Goal: Task Accomplishment & Management: Complete application form

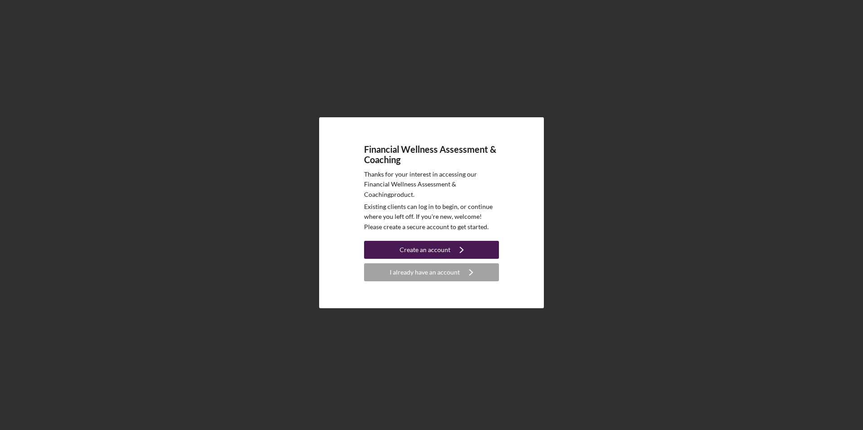
click at [416, 245] on div "Create an account" at bounding box center [425, 250] width 51 height 18
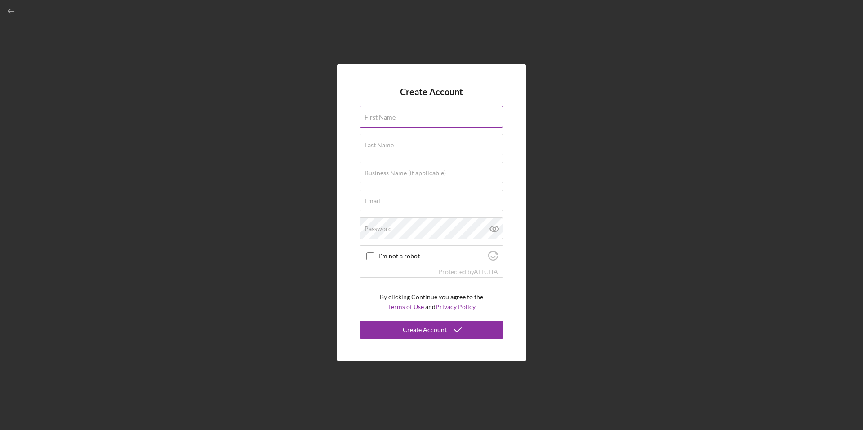
click at [412, 121] on input "First Name" at bounding box center [431, 117] width 143 height 22
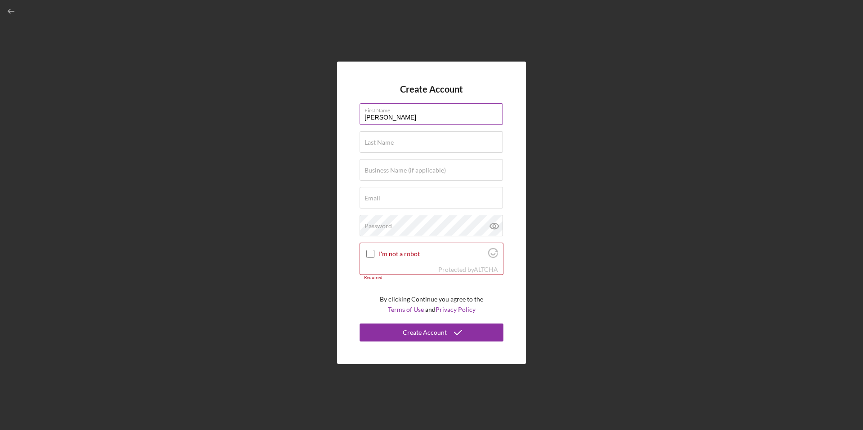
type input "[PERSON_NAME]"
type input "[EMAIL_ADDRESS][DOMAIN_NAME]"
click at [370, 256] on input "I'm not a robot" at bounding box center [370, 254] width 8 height 8
click at [495, 226] on icon at bounding box center [494, 226] width 3 height 3
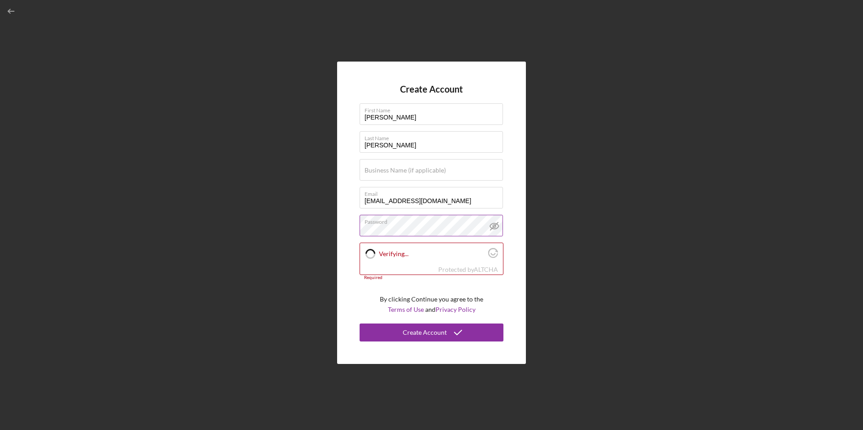
checkbox input "true"
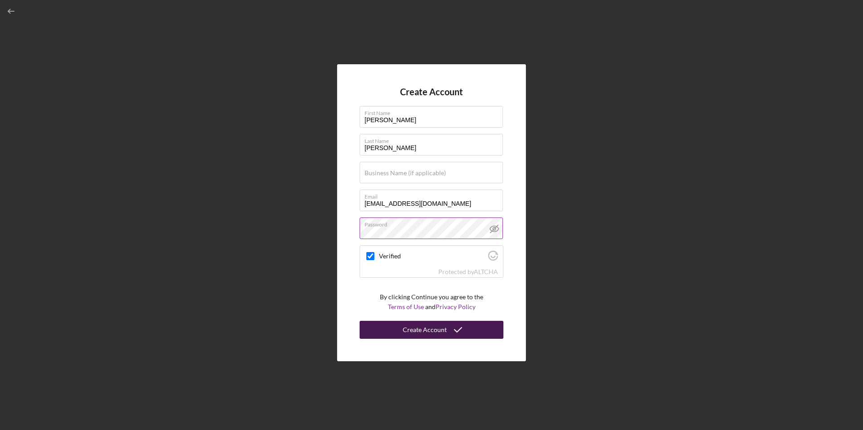
click at [431, 332] on div "Create Account" at bounding box center [425, 330] width 44 height 18
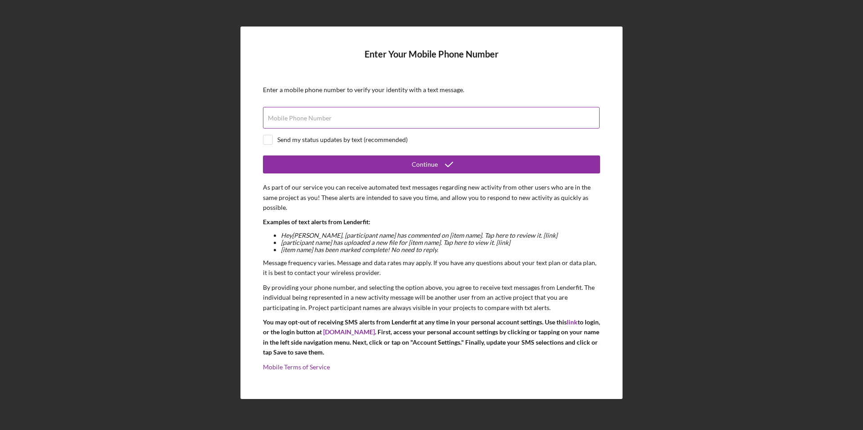
click at [372, 115] on div "Mobile Phone Number" at bounding box center [431, 118] width 337 height 22
type input "[PHONE_NUMBER]"
click at [343, 137] on div "Send my status updates by text (recommended)" at bounding box center [342, 139] width 130 height 7
checkbox input "true"
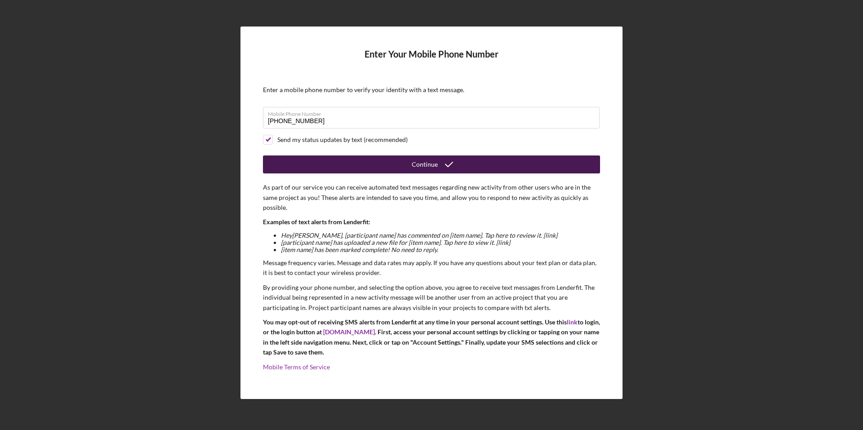
click at [385, 169] on button "Continue" at bounding box center [431, 165] width 337 height 18
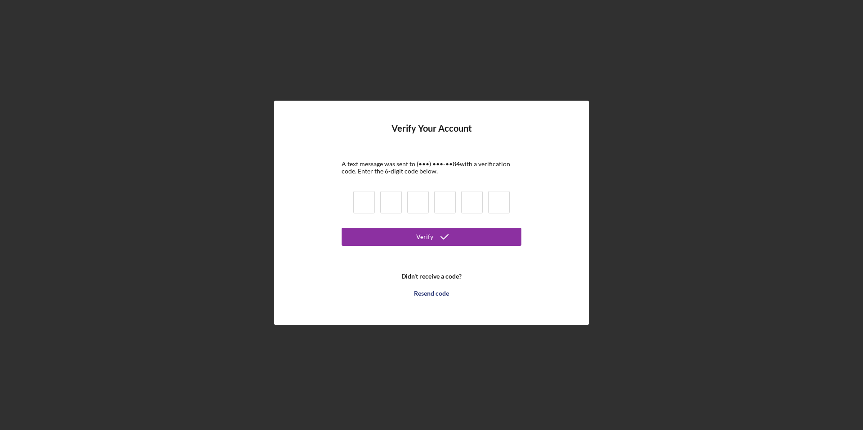
click at [363, 204] on input at bounding box center [364, 202] width 22 height 22
type input "3"
type input "6"
type input "9"
type input "4"
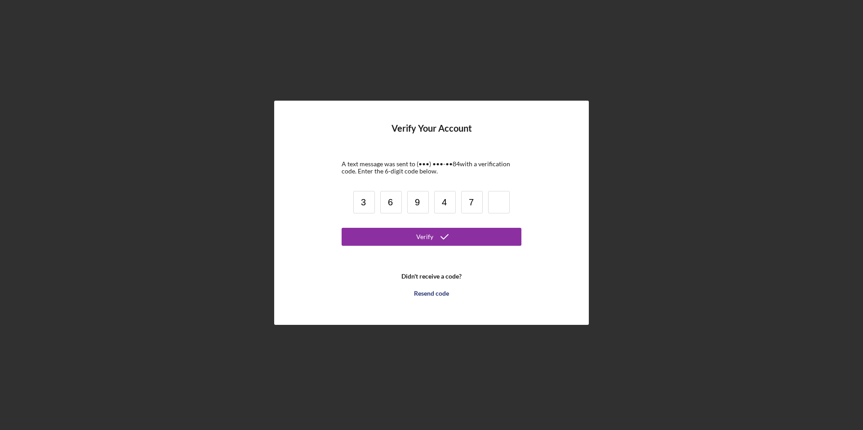
type input "7"
type input "5"
click at [490, 238] on button "Verify" at bounding box center [432, 237] width 180 height 18
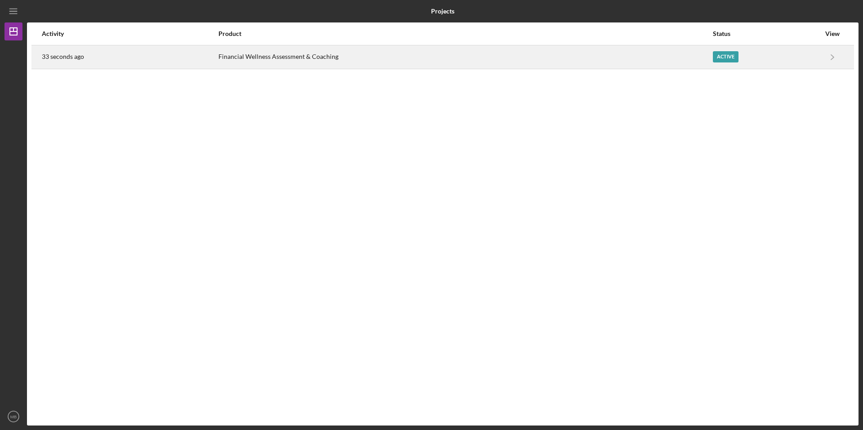
click at [792, 62] on div "Active" at bounding box center [766, 57] width 107 height 22
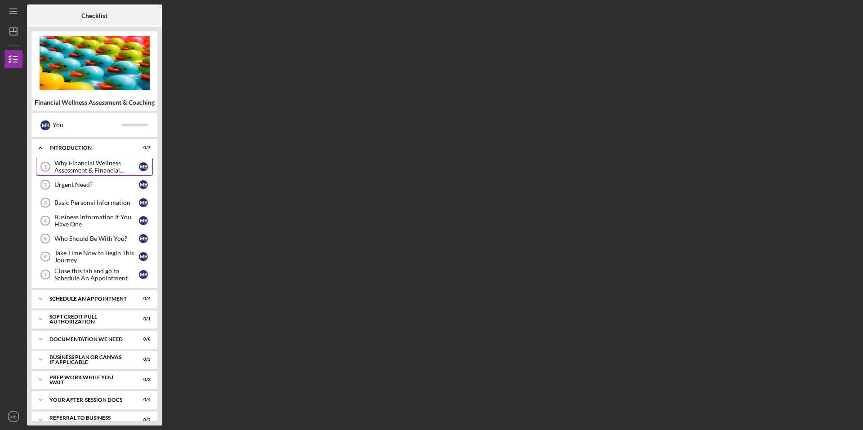
click at [85, 165] on div "Why Financial Wellness Assessment & Financial Coaching?" at bounding box center [96, 167] width 85 height 14
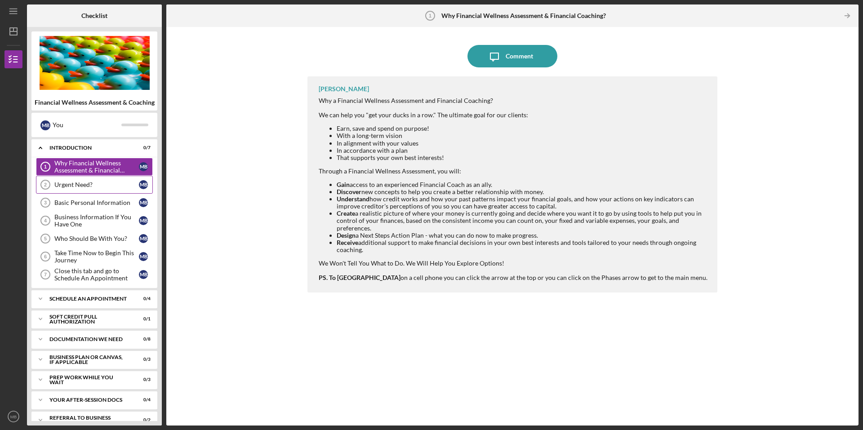
click at [90, 188] on div "Urgent Need?" at bounding box center [96, 184] width 85 height 7
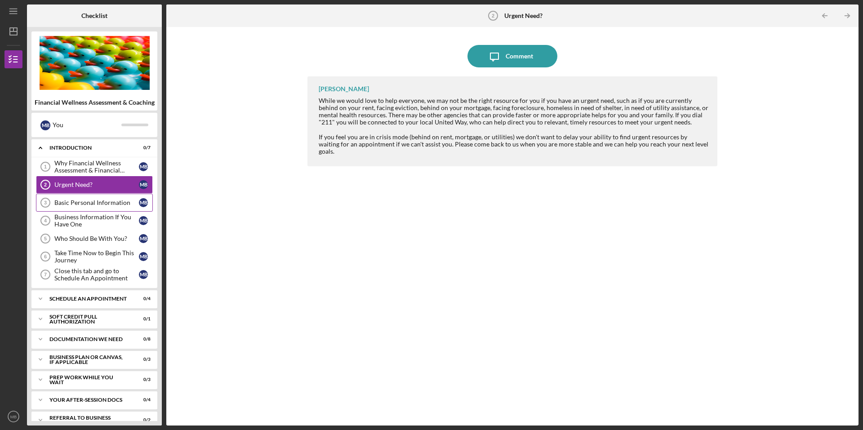
click at [88, 207] on link "Basic Personal Information 3 Basic Personal Information M B" at bounding box center [94, 203] width 117 height 18
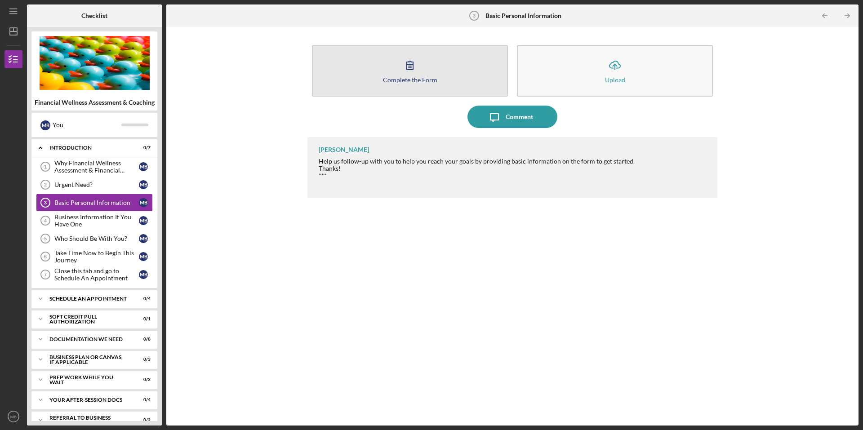
click at [433, 70] on button "Complete the Form Form" at bounding box center [410, 71] width 196 height 52
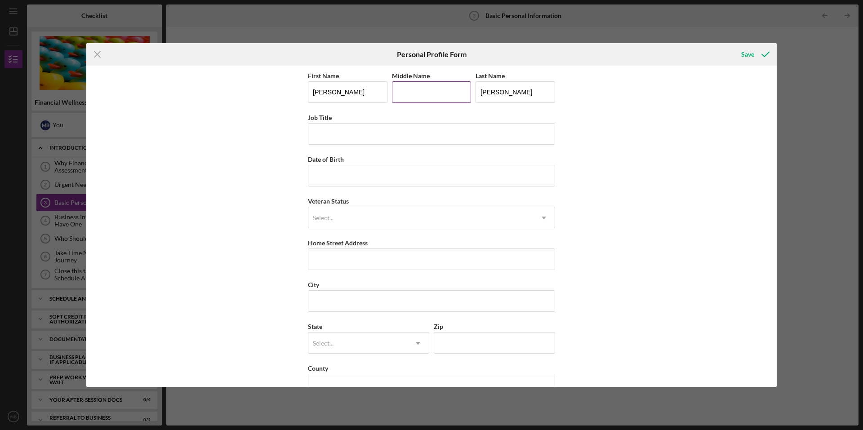
click at [435, 96] on input "Middle Name" at bounding box center [432, 92] width 80 height 22
type input "Cheyanne"
type input "Client Services Coordinator"
type input "[DATE]"
click at [346, 220] on div "Select..." at bounding box center [420, 218] width 225 height 21
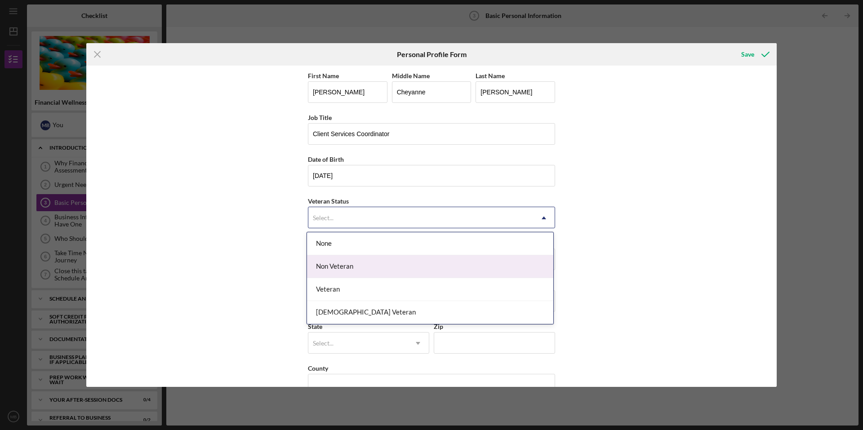
click at [344, 261] on div "Non Veteran" at bounding box center [430, 266] width 246 height 23
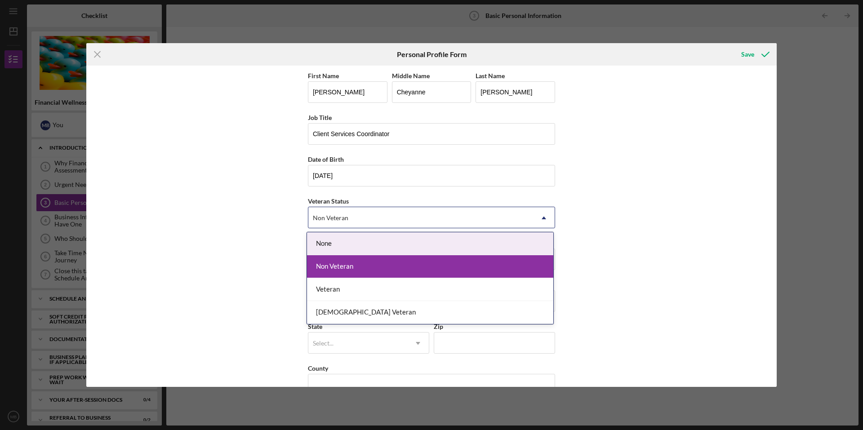
click at [367, 223] on div "Non Veteran" at bounding box center [420, 218] width 225 height 21
click at [350, 240] on div "None" at bounding box center [430, 243] width 246 height 23
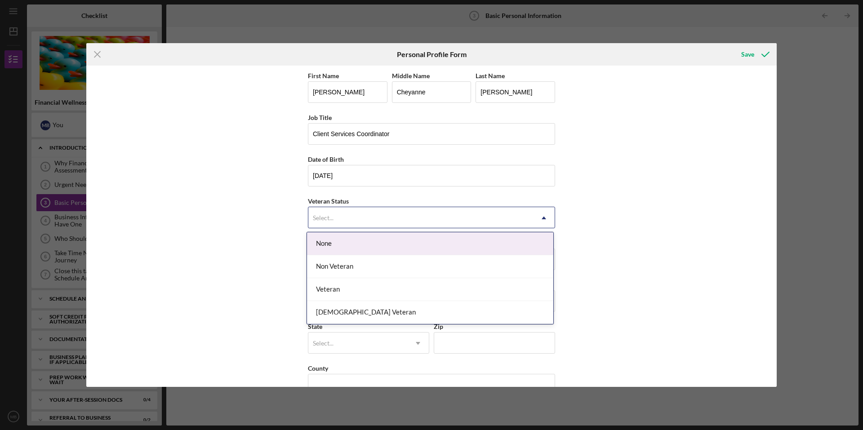
click at [371, 224] on div "Select..." at bounding box center [420, 218] width 225 height 21
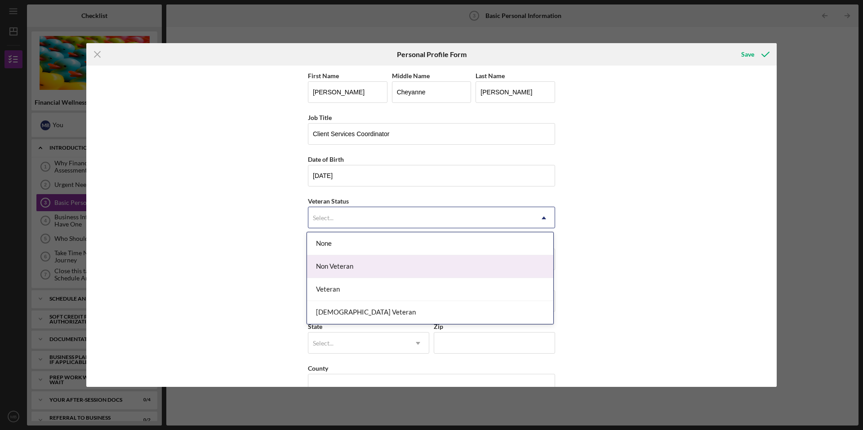
click at [364, 257] on div "Non Veteran" at bounding box center [430, 266] width 246 height 23
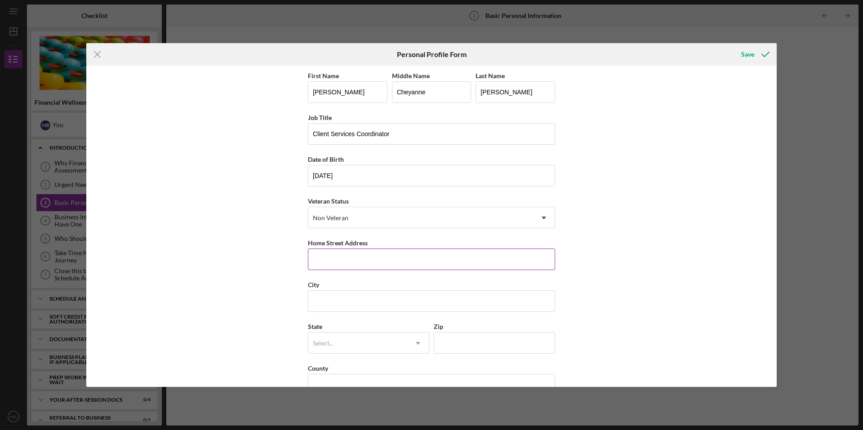
scroll to position [22, 0]
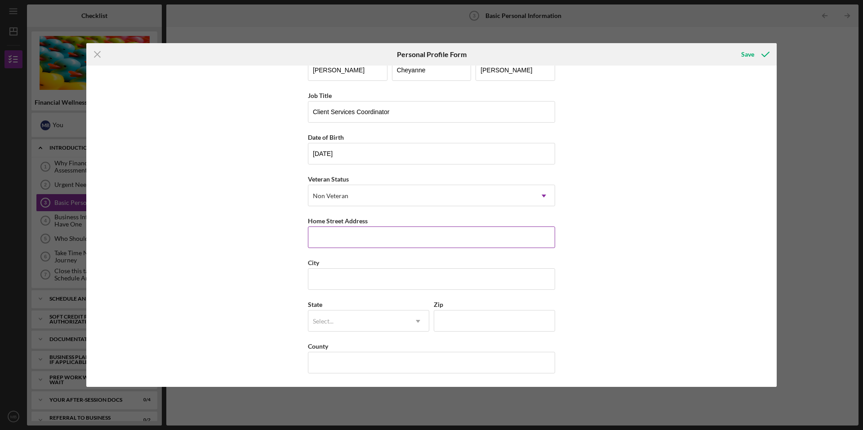
click at [374, 239] on input "Home Street Address" at bounding box center [431, 238] width 247 height 22
type input "[STREET_ADDRESS]"
type input "Laurens"
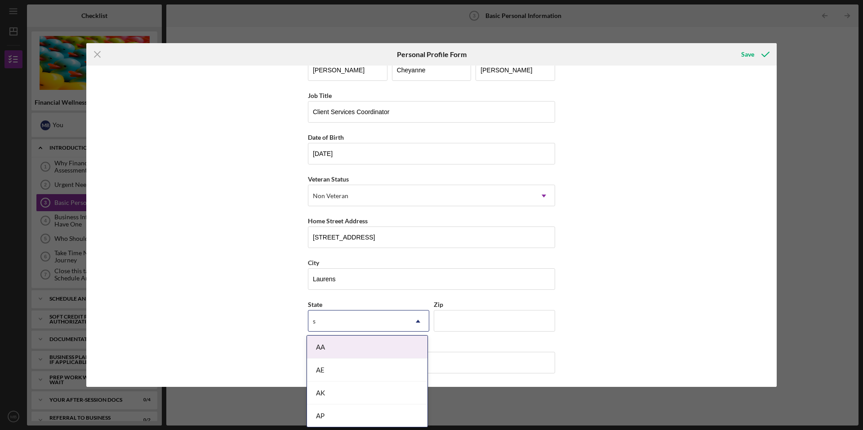
type input "sc"
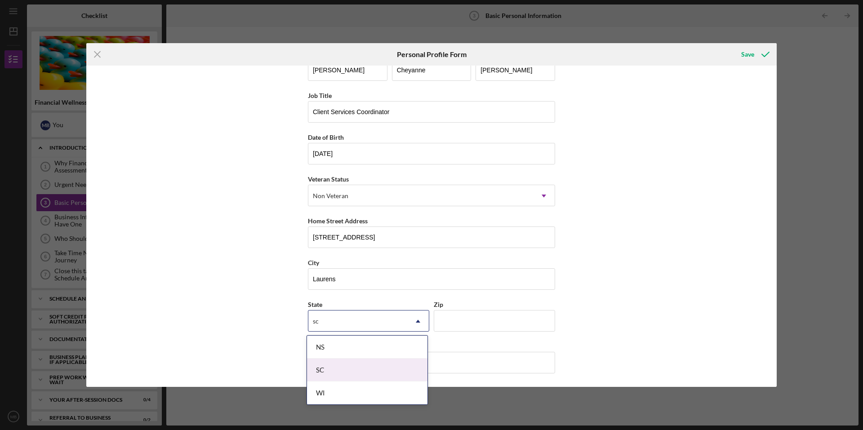
click at [324, 366] on div "SC" at bounding box center [367, 370] width 120 height 23
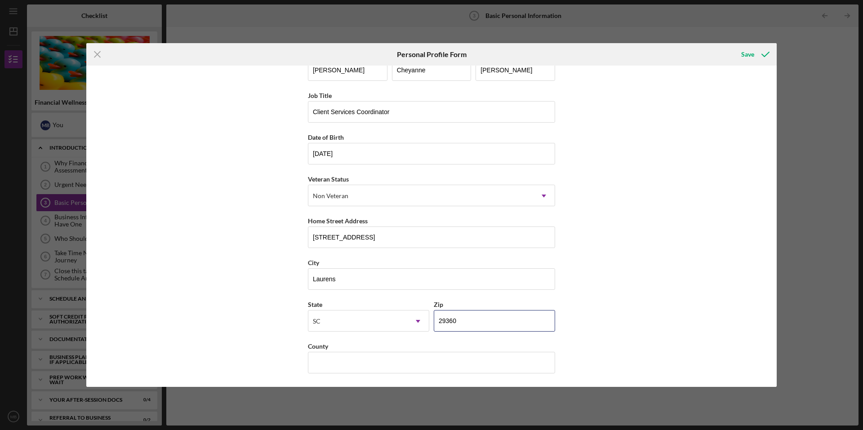
type input "29360"
type input "G"
type input "Laurens"
click at [762, 53] on icon "submit" at bounding box center [765, 54] width 22 height 22
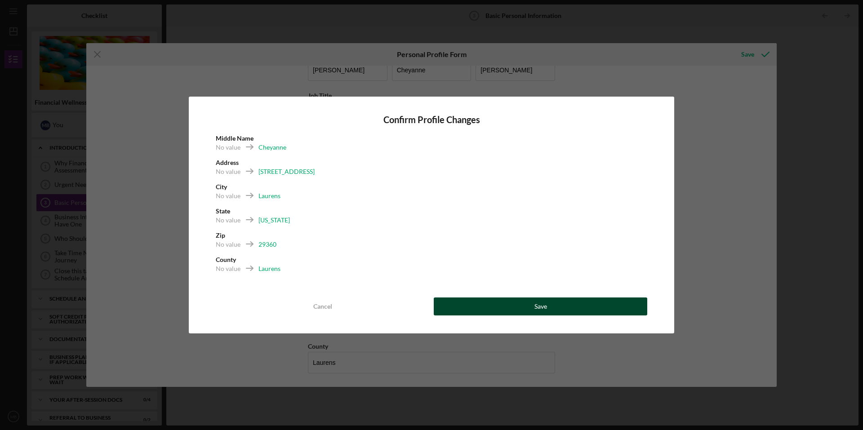
click at [522, 307] on button "Save" at bounding box center [541, 307] width 214 height 18
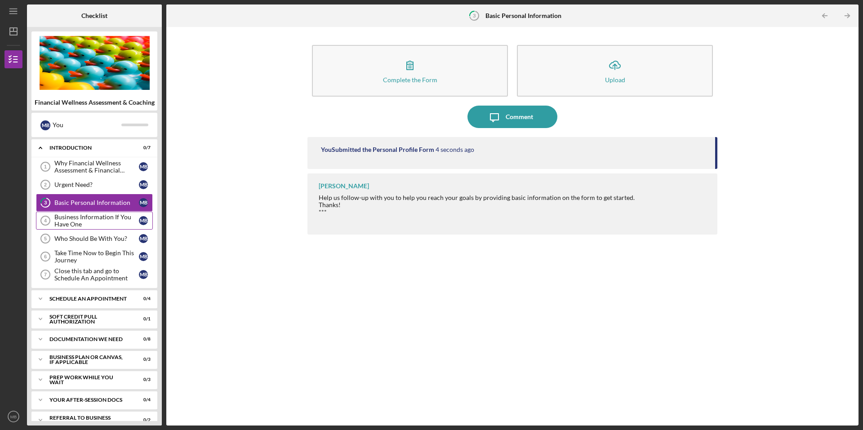
click at [114, 222] on div "Business Information If You Have One" at bounding box center [96, 221] width 85 height 14
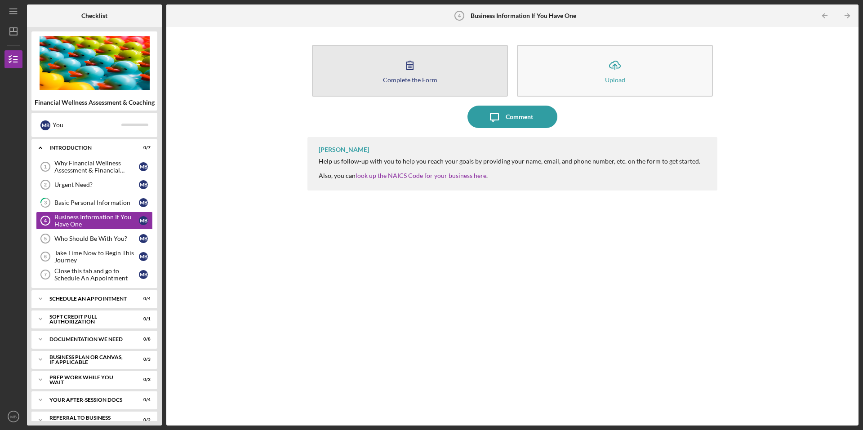
click at [396, 83] on button "Complete the Form Form" at bounding box center [410, 71] width 196 height 52
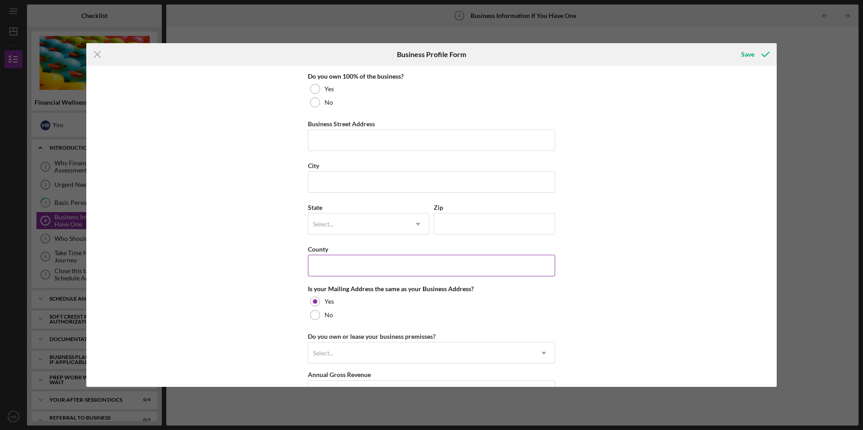
scroll to position [597, 0]
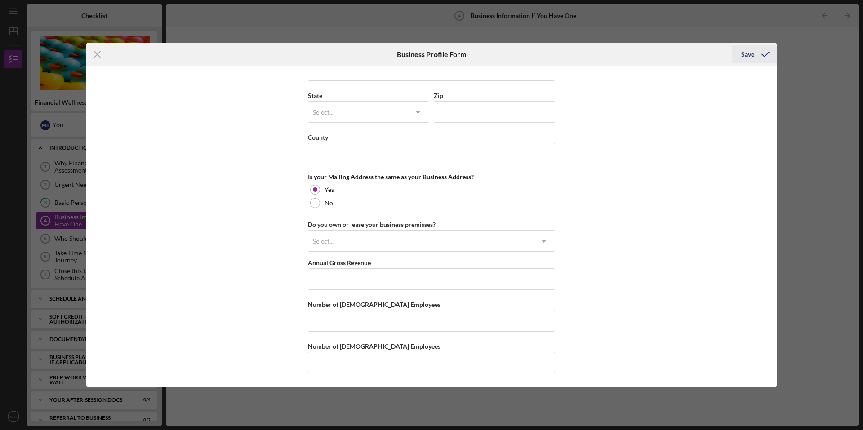
click at [759, 57] on icon "submit" at bounding box center [765, 54] width 22 height 22
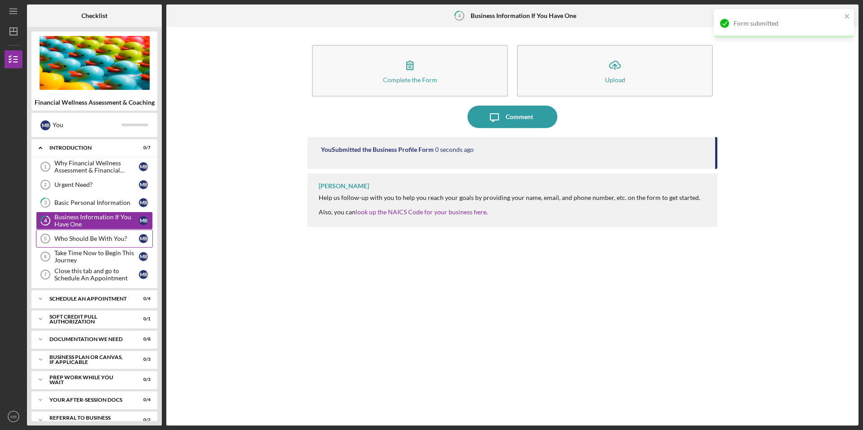
click at [73, 234] on link "Who Should Be With You? 5 Who Should Be With You? M B" at bounding box center [94, 239] width 117 height 18
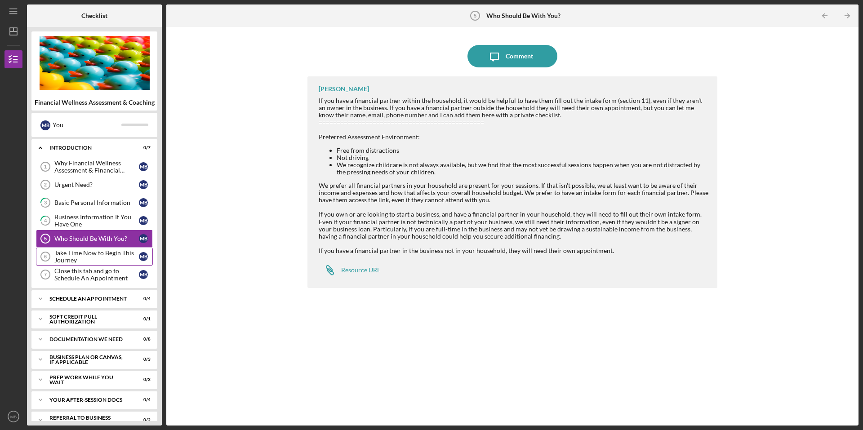
click at [61, 252] on div "Take Time Now to Begin This Journey" at bounding box center [96, 257] width 85 height 14
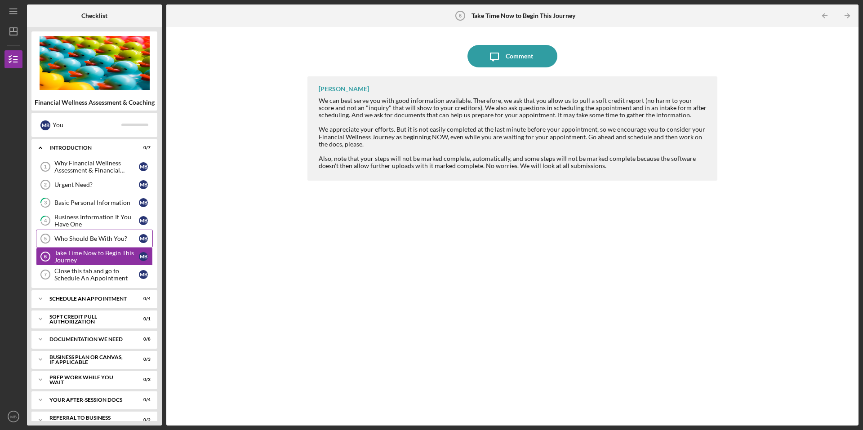
click at [107, 243] on link "Who Should Be With You? 5 Who Should Be With You? M B" at bounding box center [94, 239] width 117 height 18
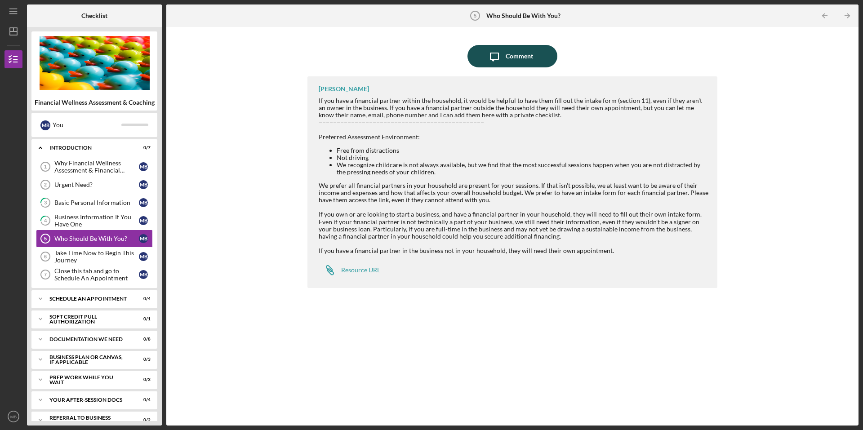
click at [516, 54] on div "Comment" at bounding box center [519, 56] width 27 height 22
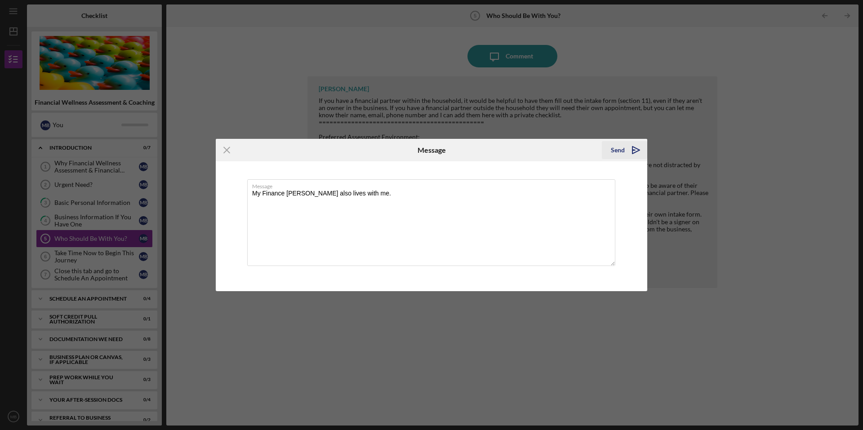
type textarea "My Finance [PERSON_NAME] also lives with me."
click at [615, 151] on div "Send" at bounding box center [618, 150] width 14 height 18
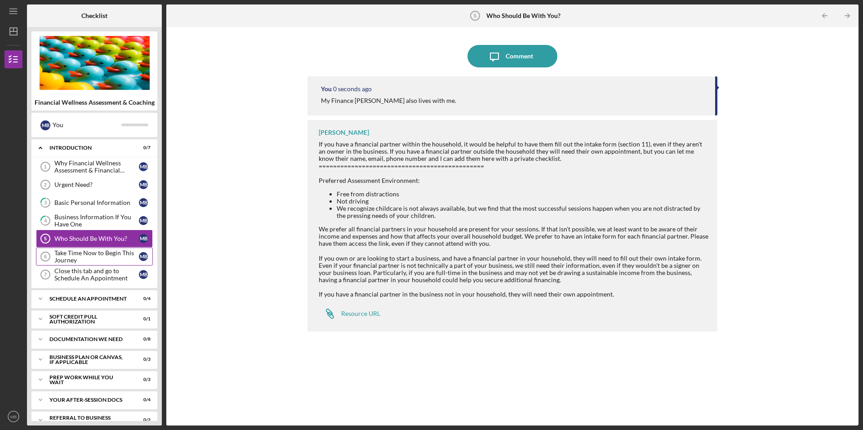
click at [90, 262] on div "Take Time Now to Begin This Journey" at bounding box center [96, 257] width 85 height 14
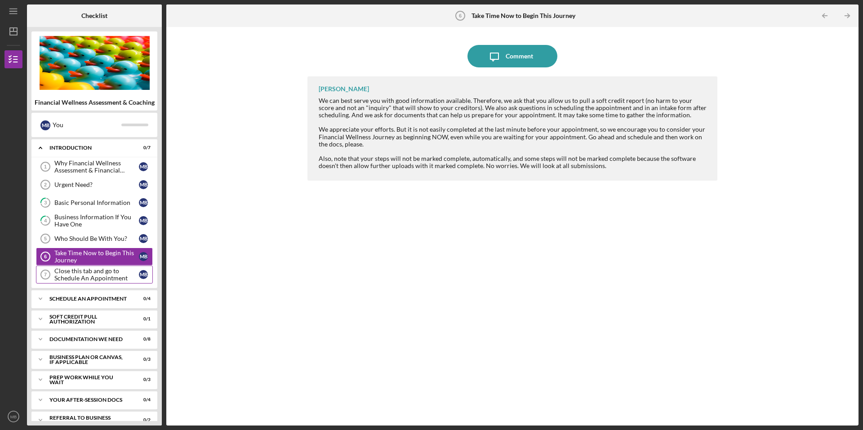
click at [71, 278] on div "Close this tab and go to Schedule An Appointment" at bounding box center [96, 274] width 85 height 14
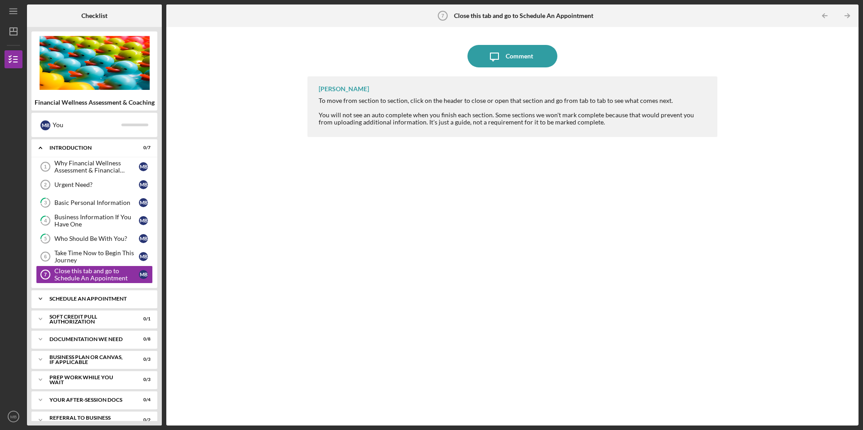
click at [89, 294] on div "Icon/Expander Schedule An Appointment 0 / 4" at bounding box center [94, 299] width 126 height 18
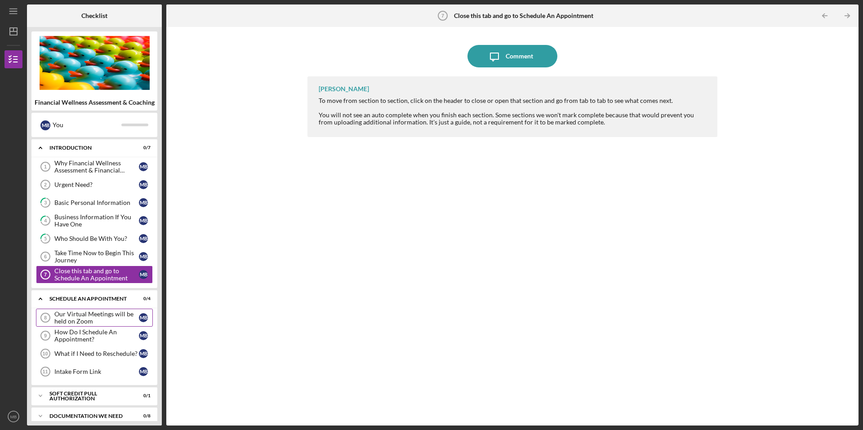
click at [93, 319] on div "Our Virtual Meetings will be held on Zoom" at bounding box center [96, 318] width 85 height 14
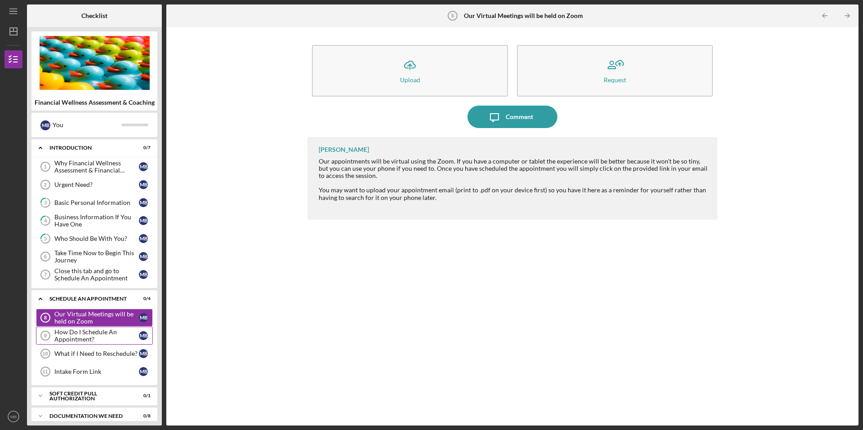
click at [101, 339] on div "How Do I Schedule An Appointment?" at bounding box center [96, 336] width 85 height 14
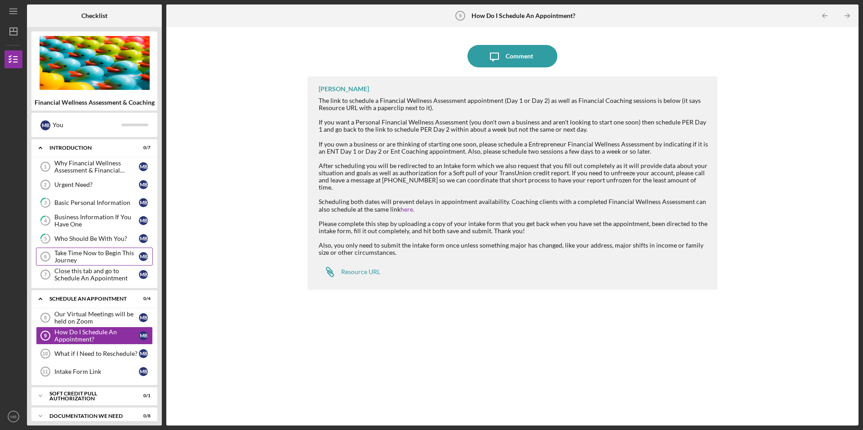
click at [84, 258] on div "Take Time Now to Begin This Journey" at bounding box center [96, 257] width 85 height 14
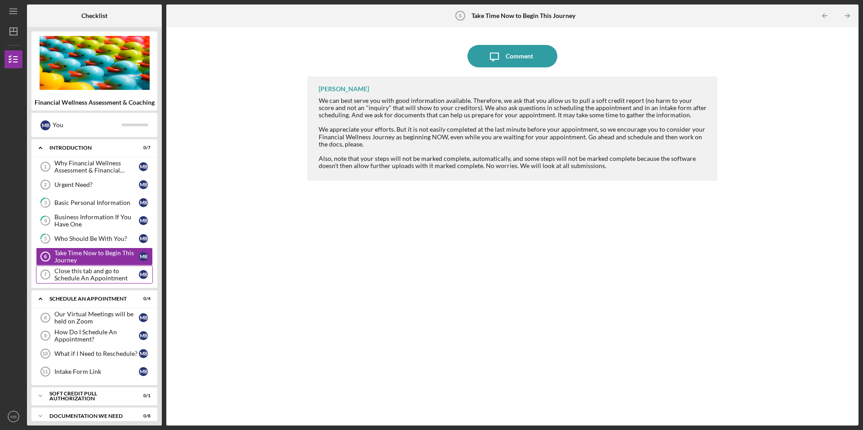
click at [86, 266] on div "Why Financial Wellness Assessment & Financial Coaching? 1 Why Financial Wellnes…" at bounding box center [94, 223] width 126 height 130
click at [92, 242] on div "Who Should Be With You?" at bounding box center [96, 238] width 85 height 7
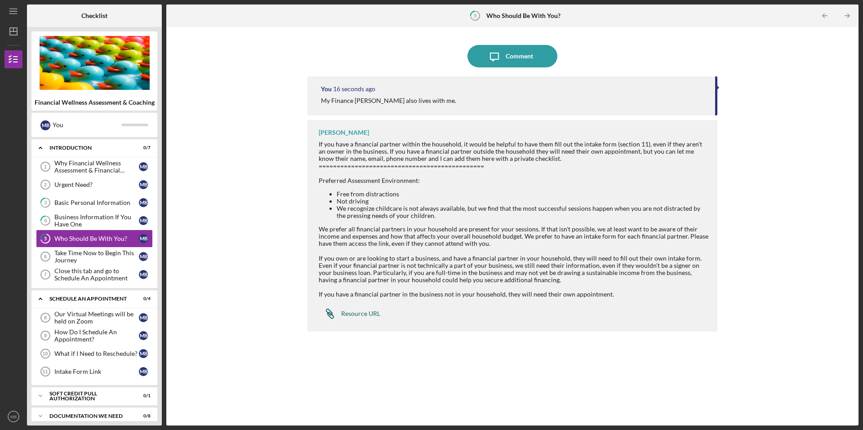
click at [347, 313] on div "Resource URL" at bounding box center [360, 313] width 39 height 7
click at [73, 277] on div "Close this tab and go to Schedule An Appointment" at bounding box center [96, 274] width 85 height 14
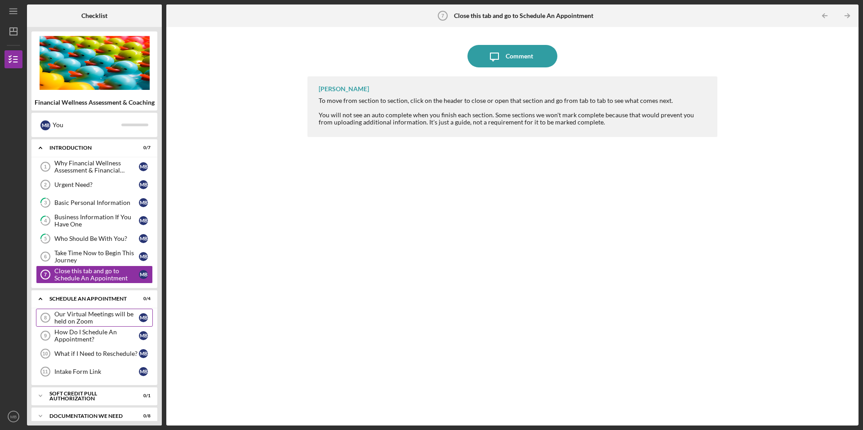
click at [79, 311] on div "Our Virtual Meetings will be held on Zoom" at bounding box center [96, 318] width 85 height 14
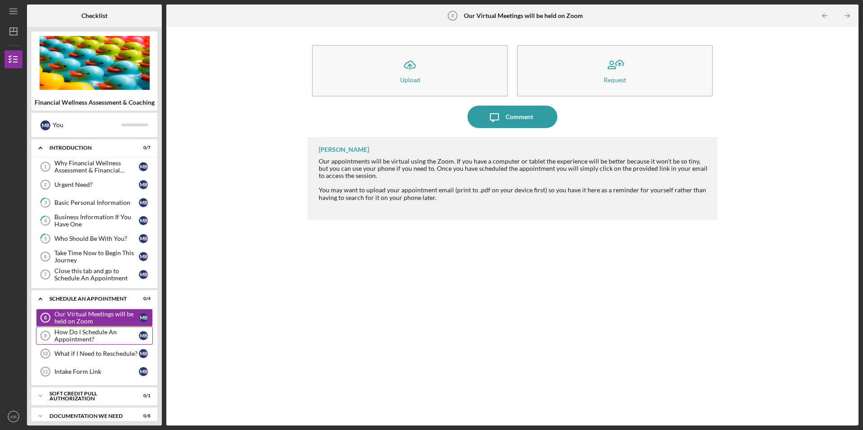
click at [98, 337] on div "How Do I Schedule An Appointment?" at bounding box center [96, 336] width 85 height 14
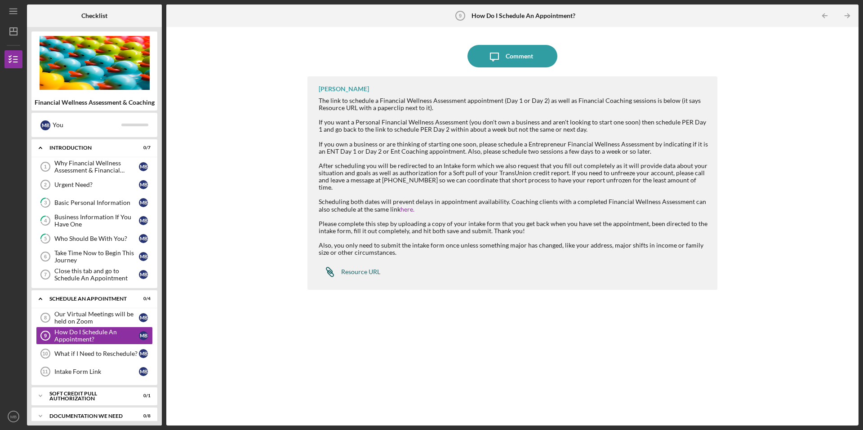
click at [368, 270] on link "Icon/Link Resource URL" at bounding box center [350, 272] width 62 height 18
click at [85, 352] on div "What if I Need to Reschedule?" at bounding box center [96, 353] width 85 height 7
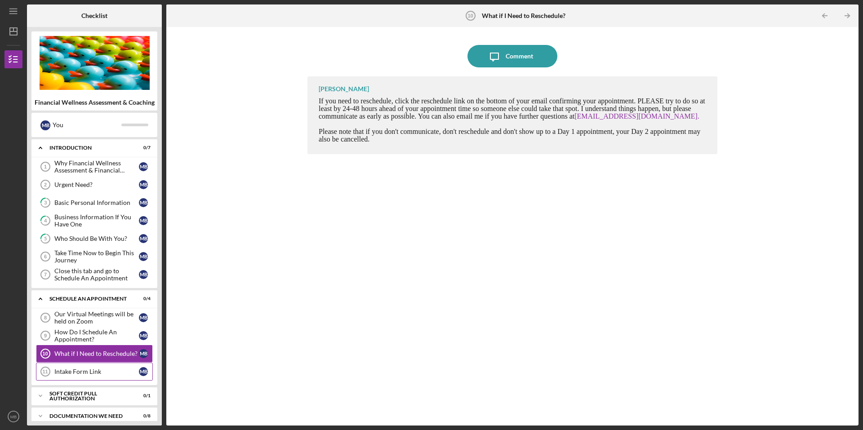
click at [90, 375] on div "Intake Form Link" at bounding box center [96, 371] width 85 height 7
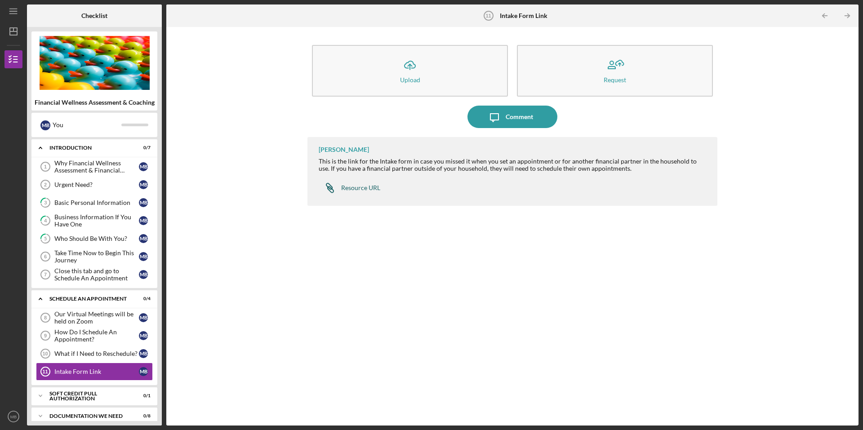
click at [352, 189] on div "Resource URL" at bounding box center [360, 187] width 39 height 7
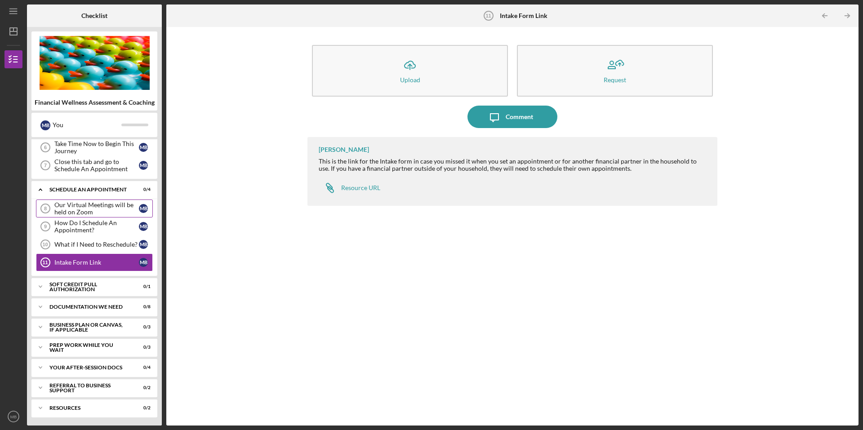
scroll to position [110, 0]
click at [97, 288] on div "Soft Credit Pull Authorization" at bounding box center [97, 285] width 97 height 5
